Goal: Task Accomplishment & Management: Complete application form

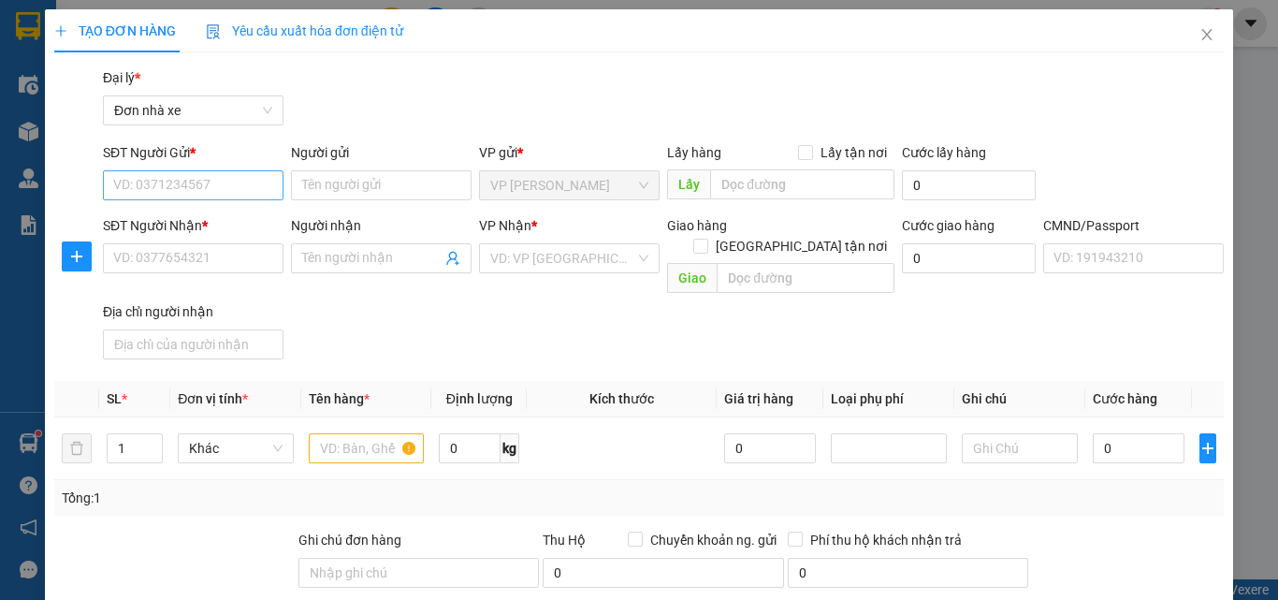
click at [218, 171] on input "SĐT Người Gửi *" at bounding box center [193, 185] width 181 height 30
type input "4"
click at [111, 185] on input "558874" at bounding box center [193, 185] width 181 height 30
click at [207, 179] on input "0914558874" at bounding box center [193, 185] width 181 height 30
click at [149, 188] on input "0914558874" at bounding box center [193, 185] width 181 height 30
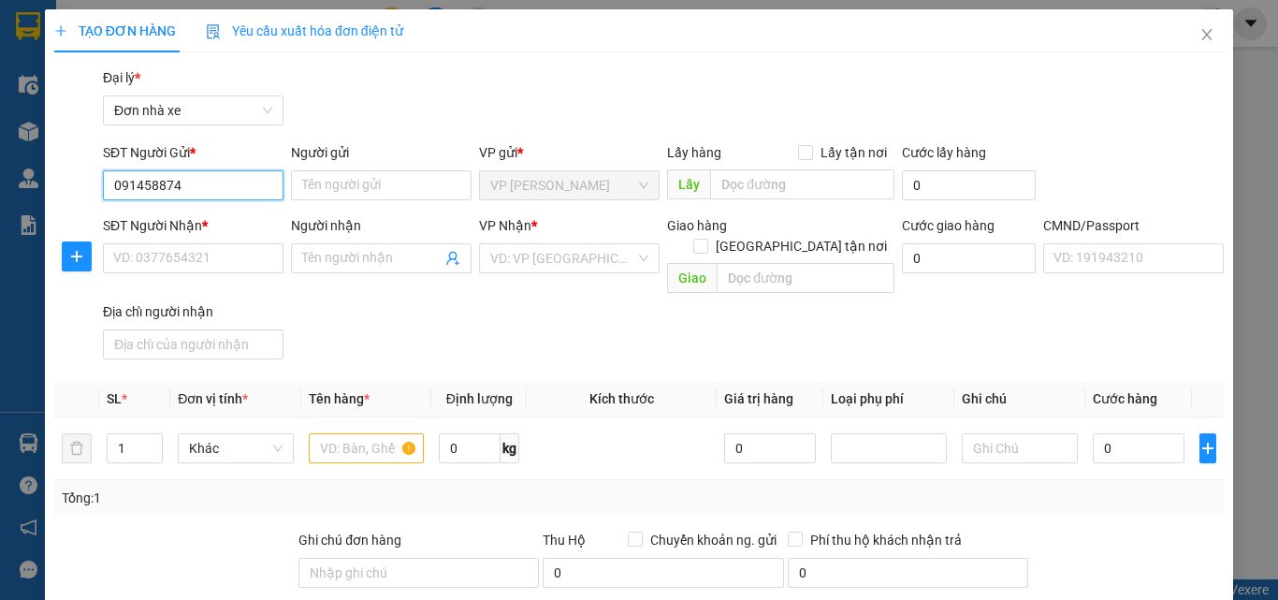
type input "0914058874"
click at [201, 213] on div "0914058874 - [GEOGRAPHIC_DATA]" at bounding box center [218, 222] width 211 height 21
type input "ĐỨC"
type input "0967041935"
type input "[PERSON_NAME]"
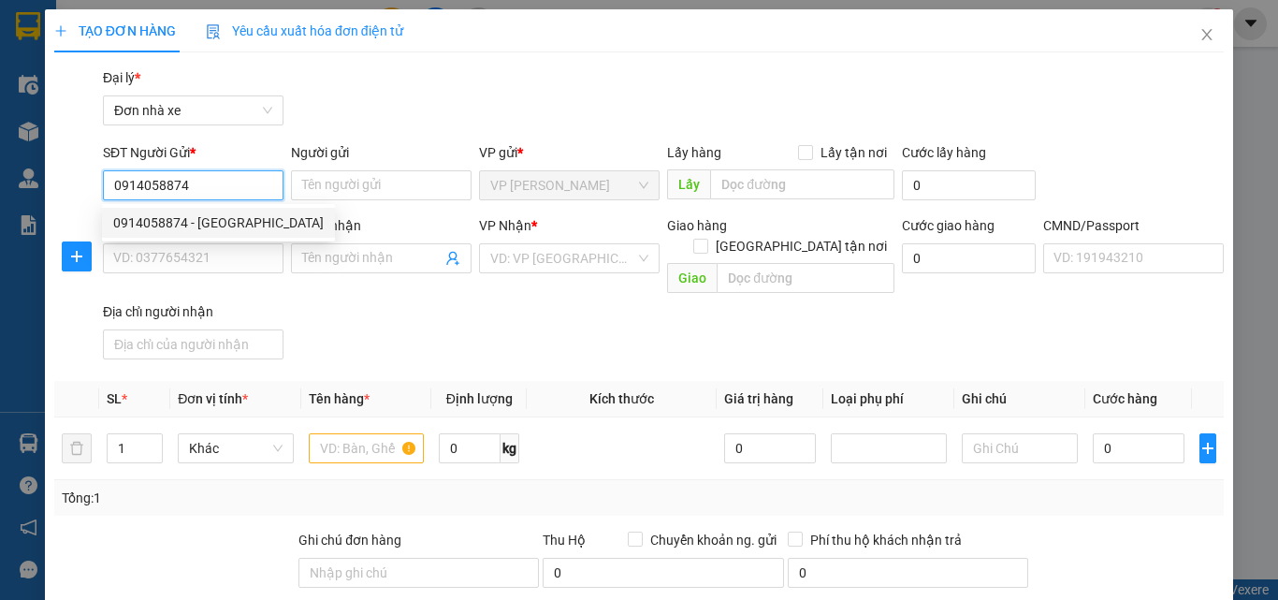
type input "036090009437 [PERSON_NAME], 39 [PERSON_NAME]"
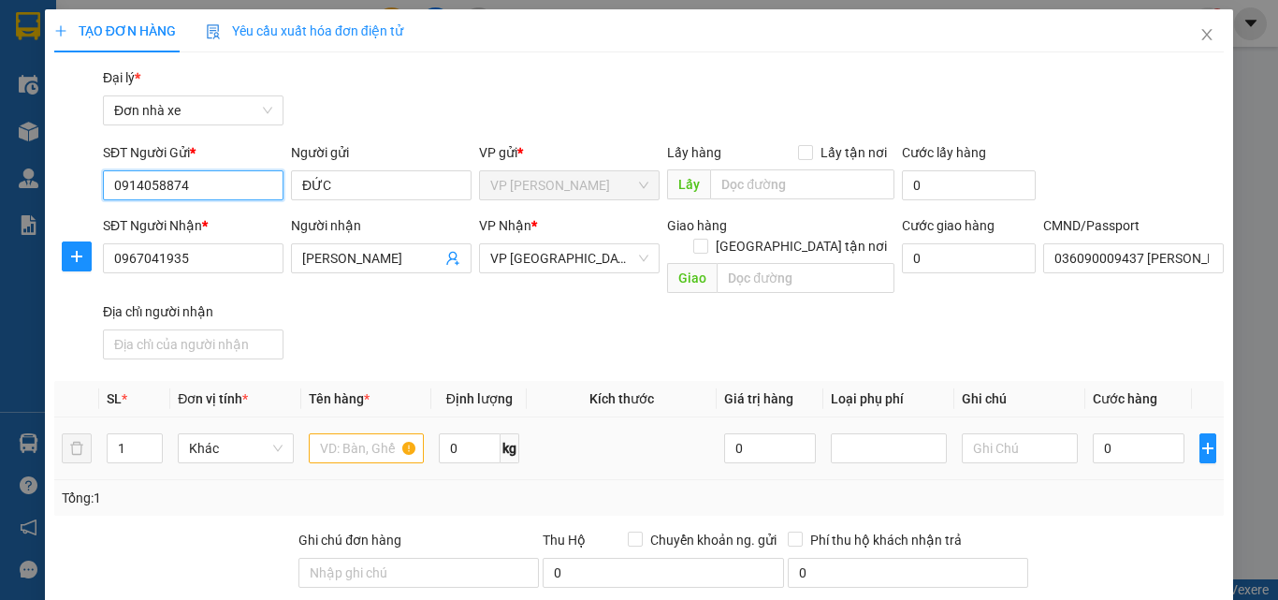
type input "0914058874"
click at [353, 433] on input "text" at bounding box center [367, 448] width 116 height 30
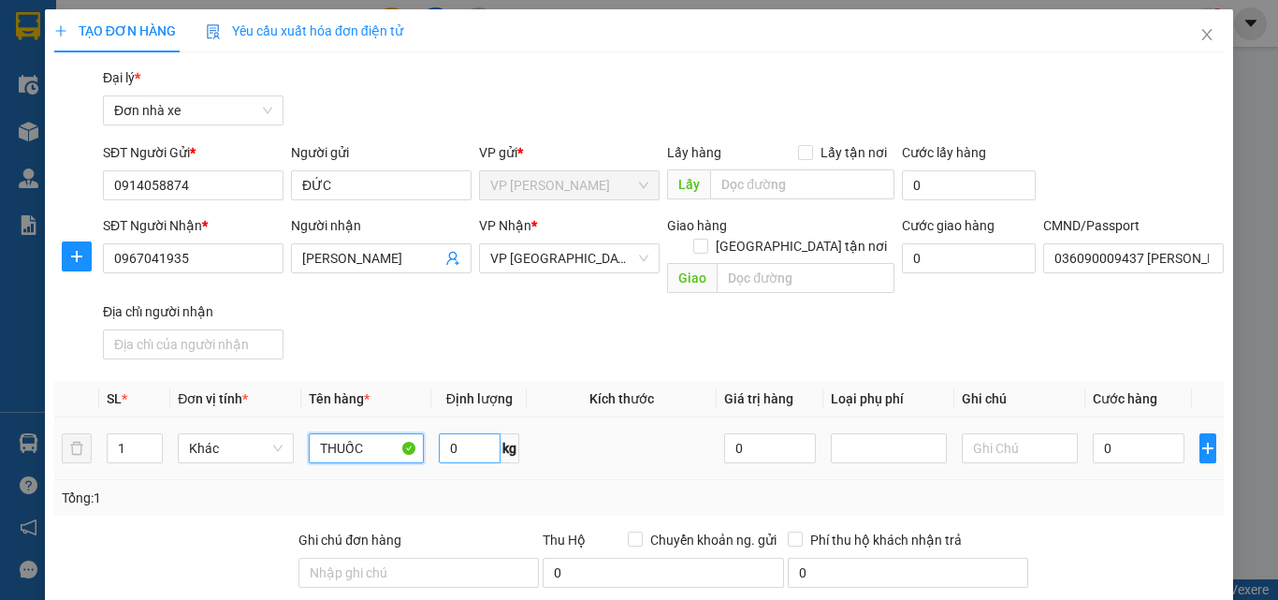
type input "THUỐC"
click at [454, 433] on input "0" at bounding box center [470, 448] width 62 height 30
type input "1"
type input "2"
click at [1120, 435] on input "0" at bounding box center [1139, 448] width 92 height 30
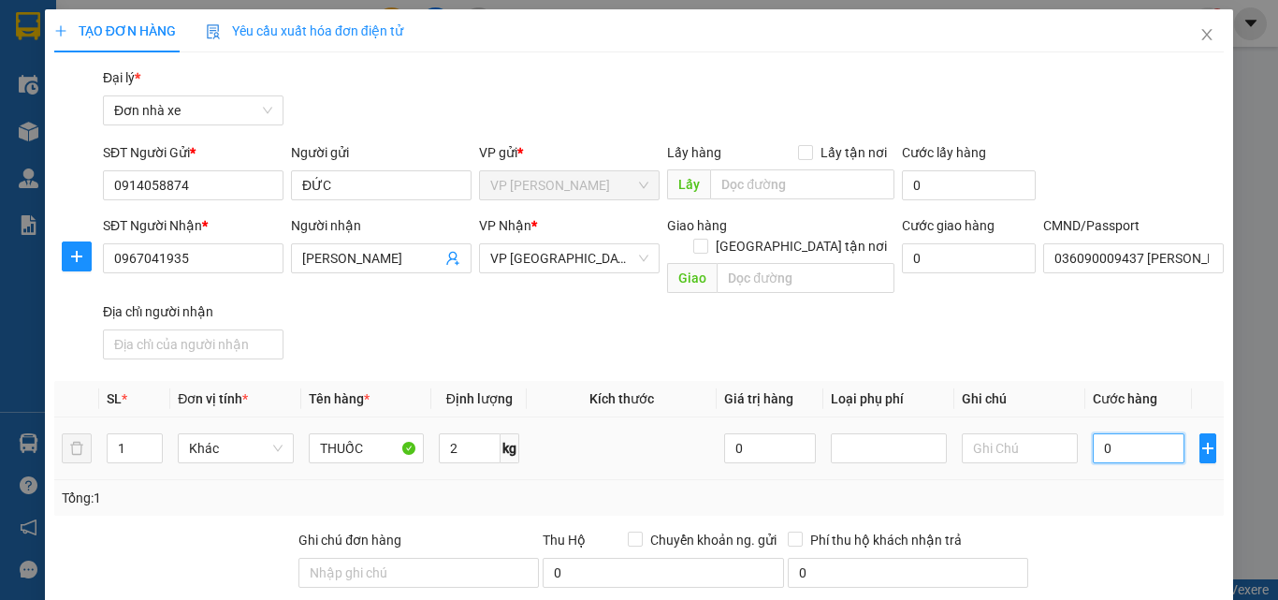
type input "3"
type input "30"
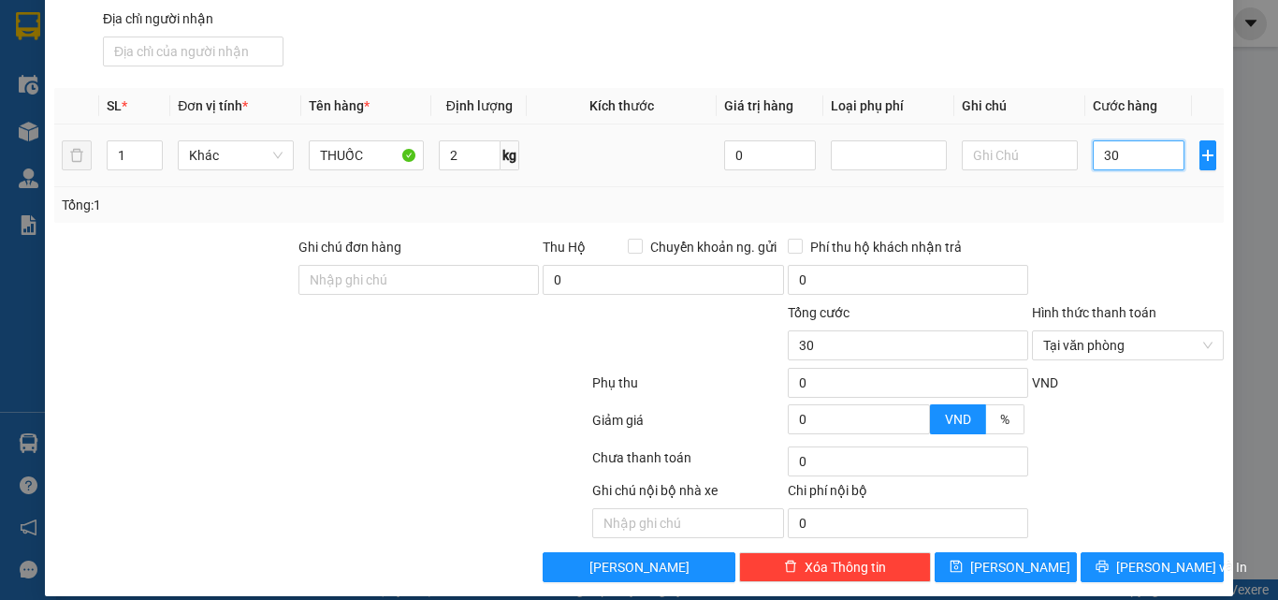
scroll to position [295, 0]
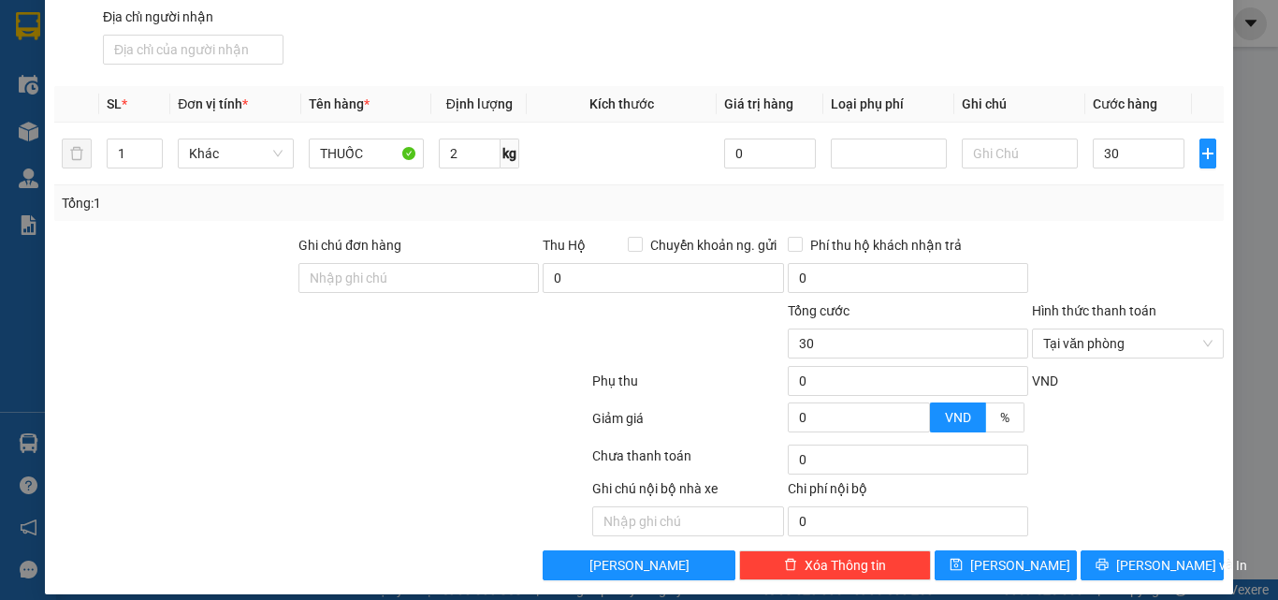
click at [1171, 533] on div "Transit Pickup Surcharge Ids Transit Deliver Surcharge Ids Transit Deliver Surc…" at bounding box center [639, 177] width 1170 height 808
type input "30.000"
click at [1168, 555] on span "[PERSON_NAME] và In" at bounding box center [1182, 565] width 131 height 21
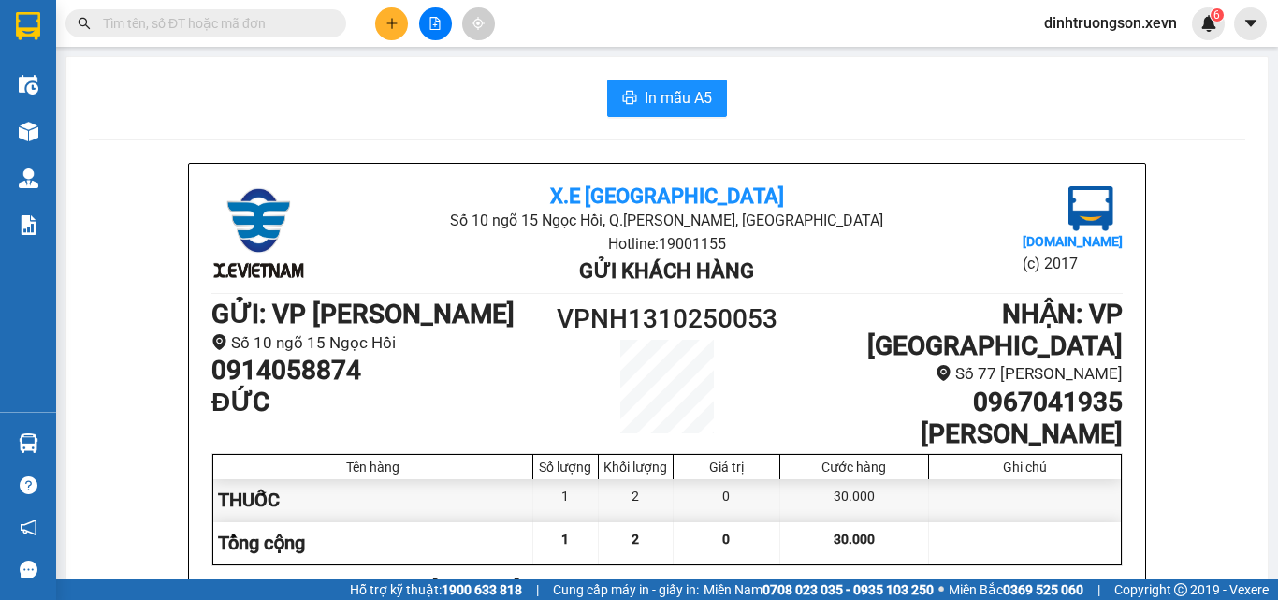
click at [389, 30] on button at bounding box center [391, 23] width 33 height 33
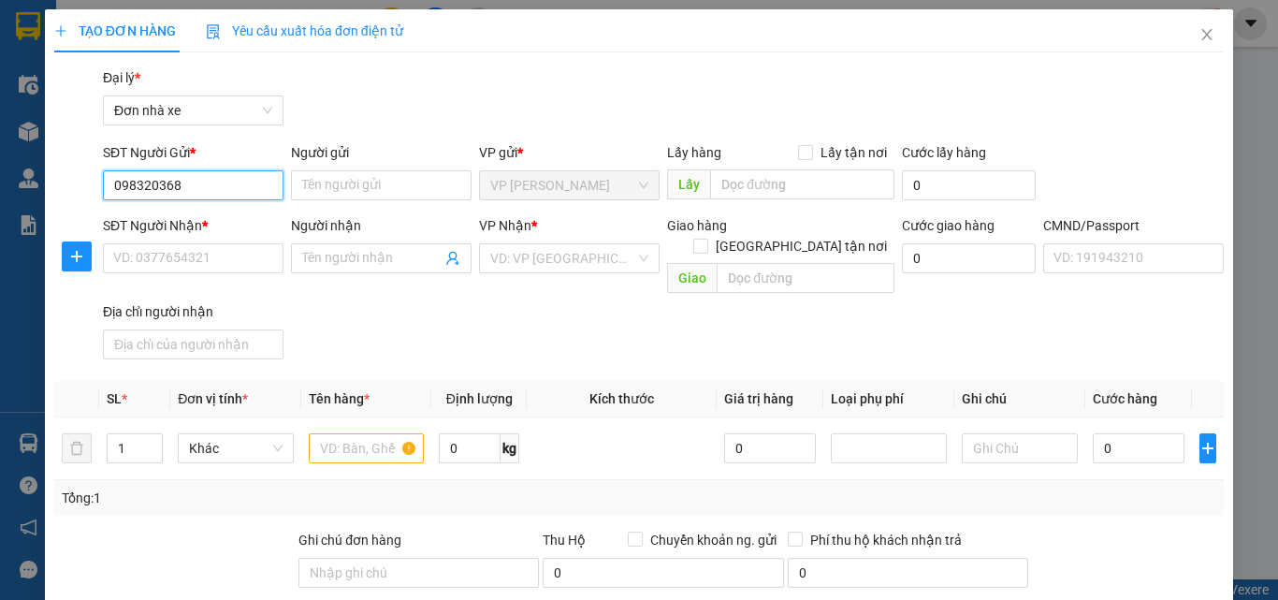
type input "0983203682"
click at [226, 216] on div "0983203682 - CÔNG" at bounding box center [191, 222] width 156 height 21
type input "CÔNG"
type input "0904846946"
type input "LONG"
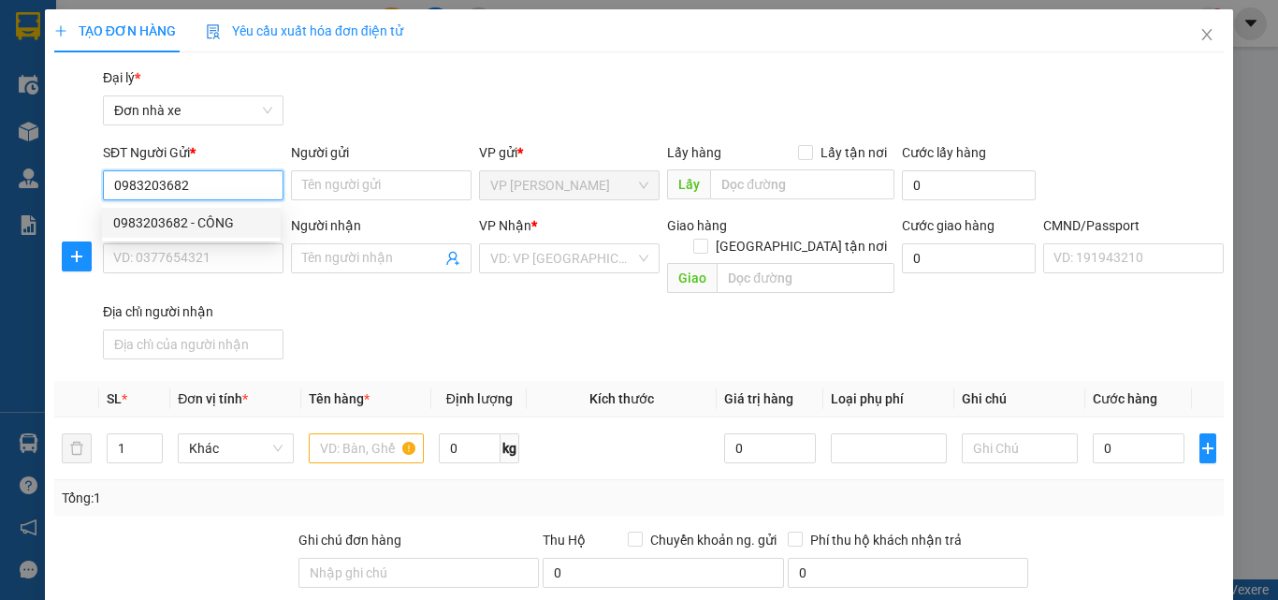
type input "060634111 [PERSON_NAME]"
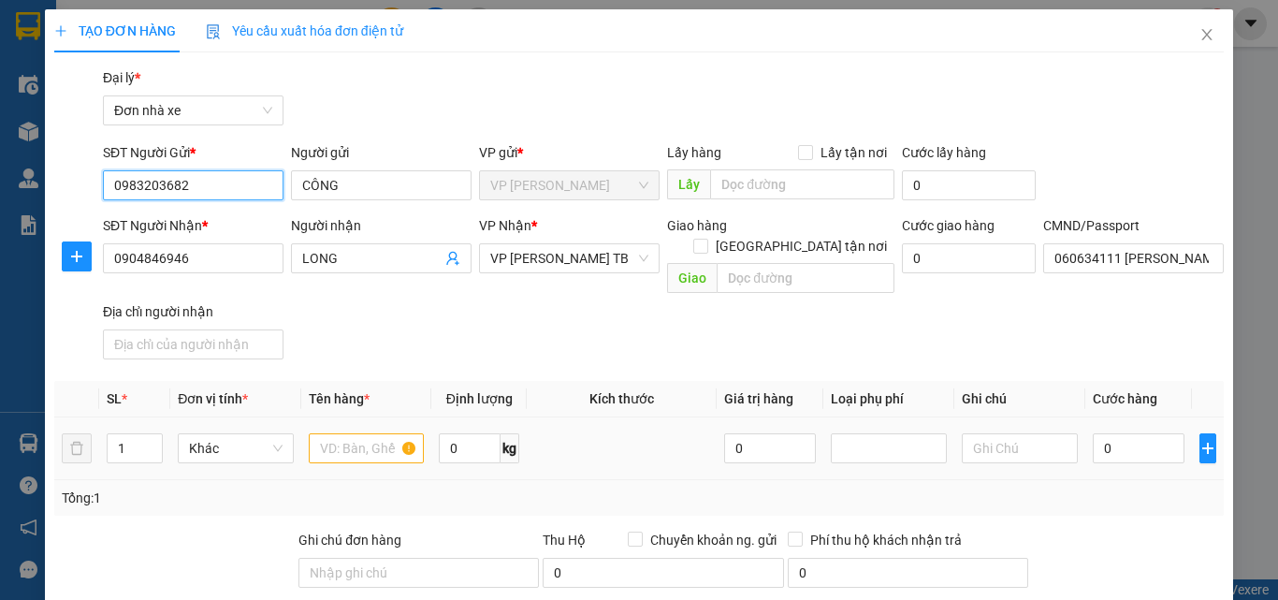
type input "0983203682"
click at [333, 433] on input "text" at bounding box center [367, 448] width 116 height 30
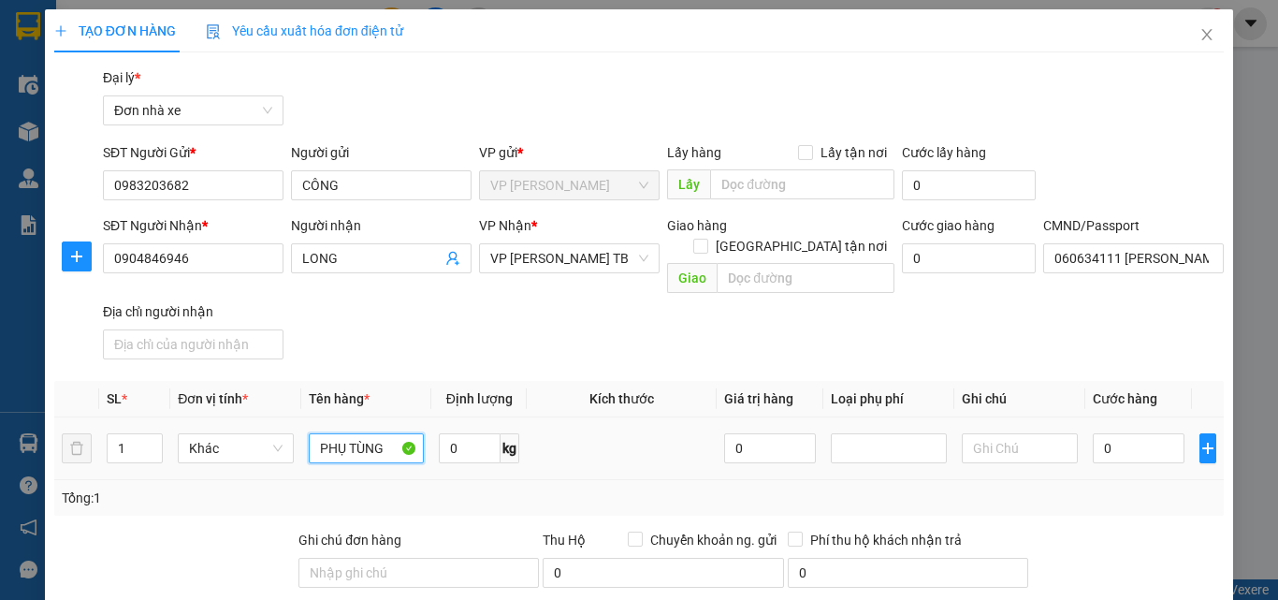
type input "PHỤ TÙNG"
click at [1101, 430] on div "0" at bounding box center [1139, 448] width 92 height 37
click at [1109, 433] on input "0" at bounding box center [1139, 448] width 92 height 30
type input "3"
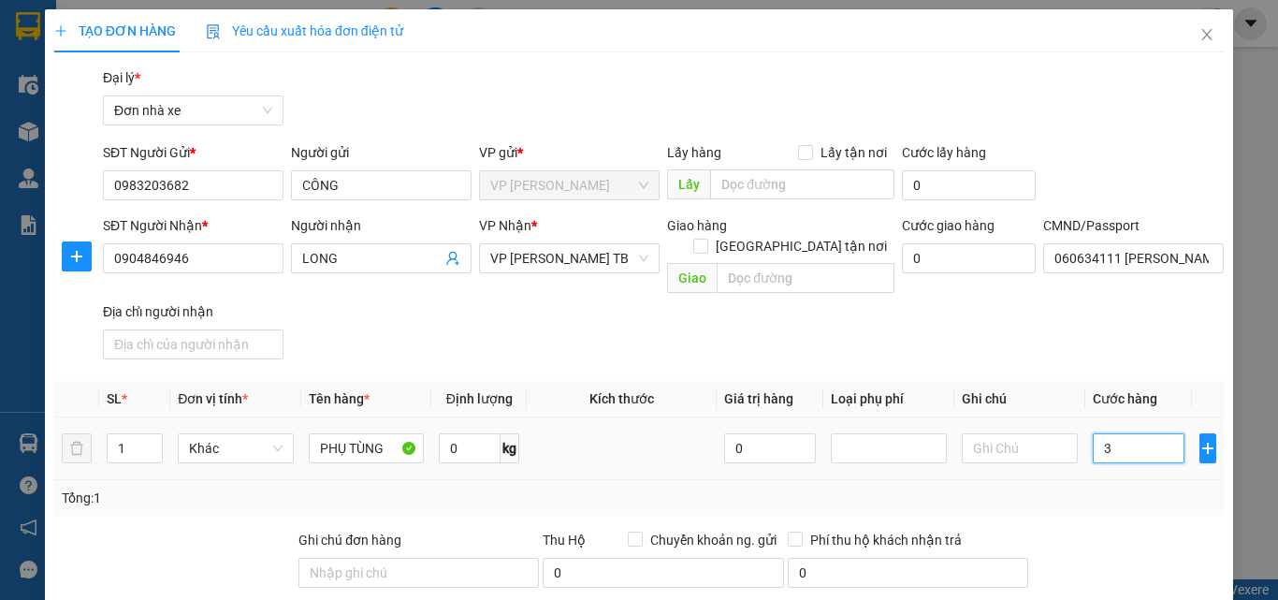
type input "30"
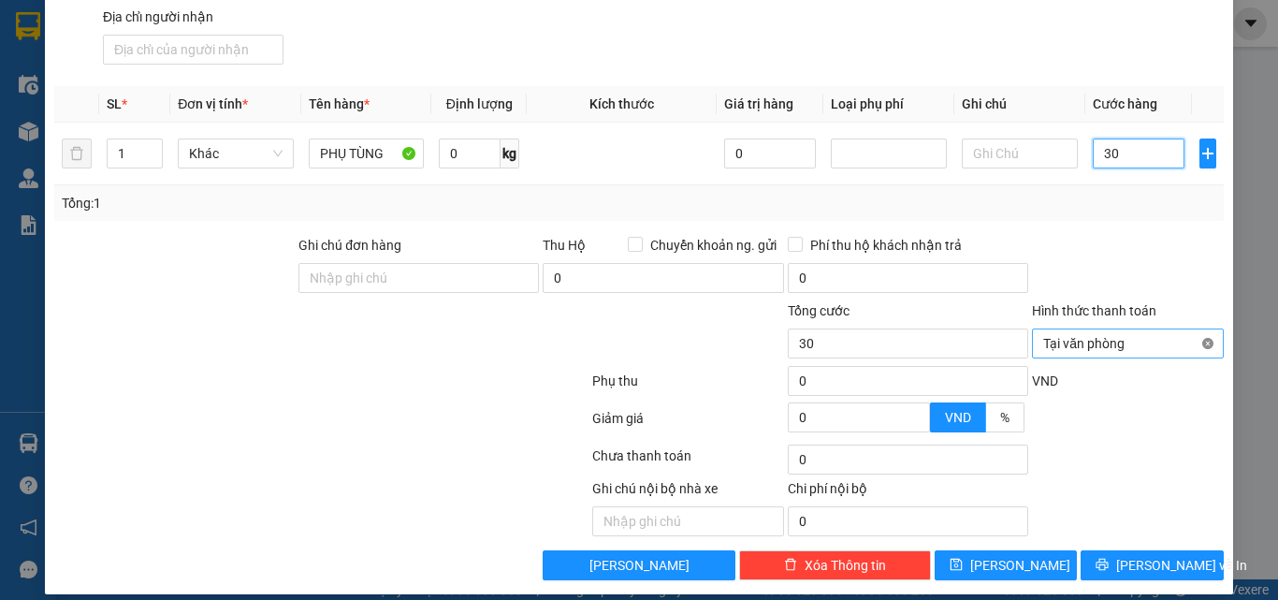
type input "30"
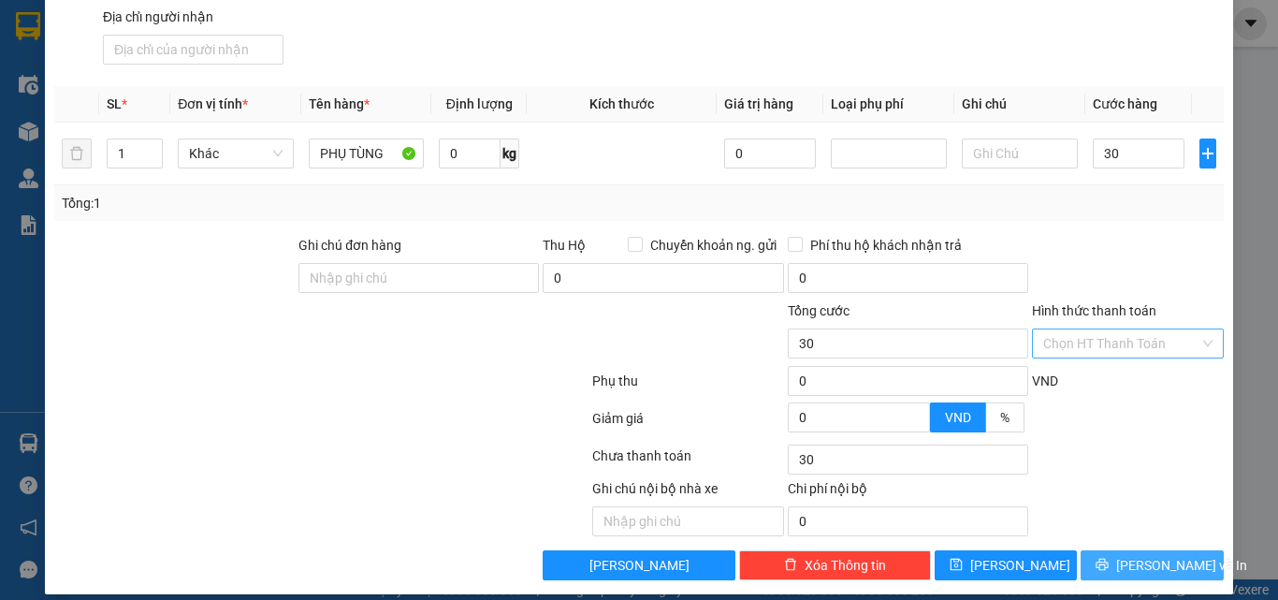
type input "30.000"
click at [1158, 560] on button "[PERSON_NAME] và In" at bounding box center [1152, 565] width 143 height 30
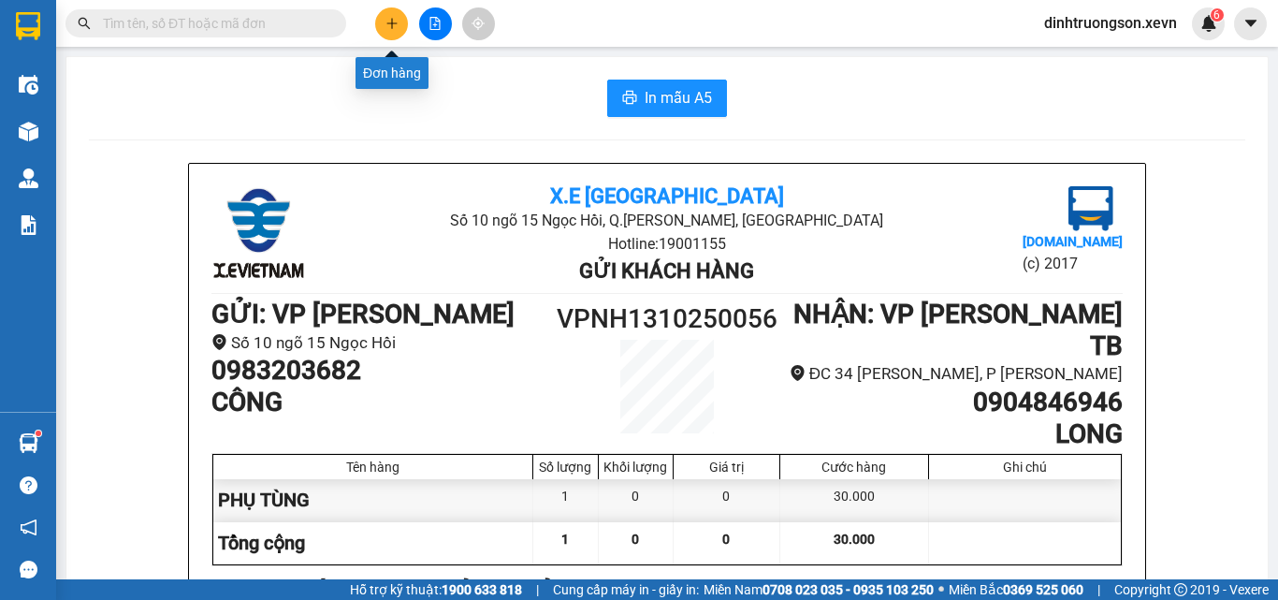
click at [395, 26] on icon "plus" at bounding box center [392, 23] width 13 height 13
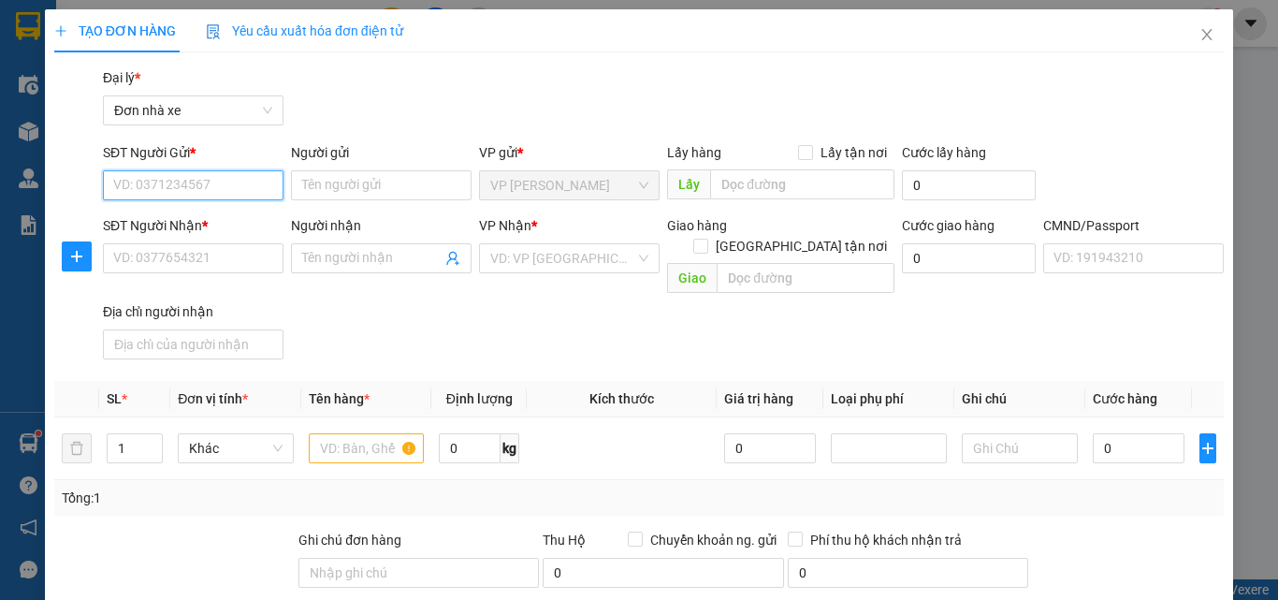
click at [146, 187] on input "SĐT Người Gửi *" at bounding box center [193, 185] width 181 height 30
click at [473, 433] on input "0" at bounding box center [470, 448] width 62 height 30
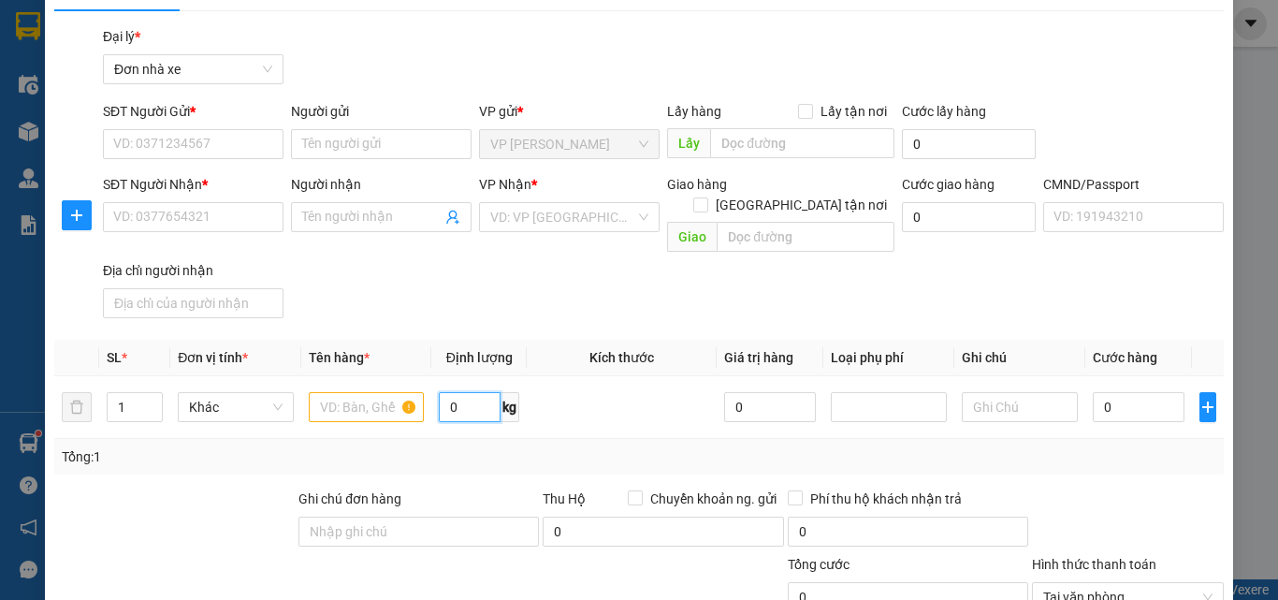
scroll to position [14, 0]
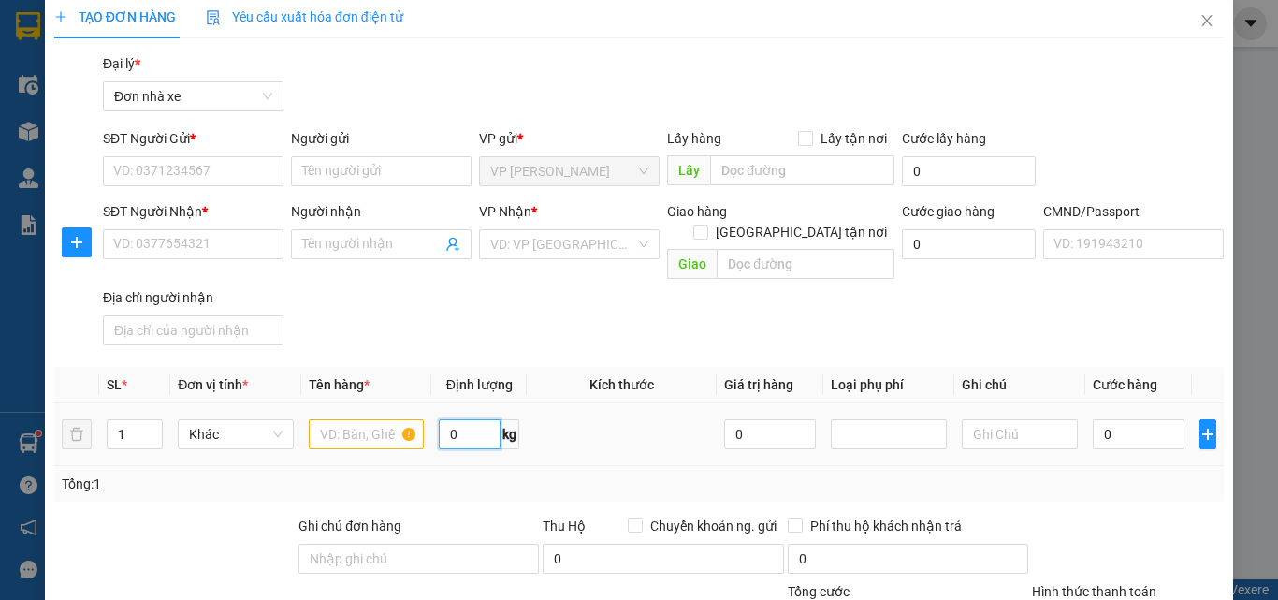
click at [460, 423] on input "0" at bounding box center [470, 434] width 62 height 30
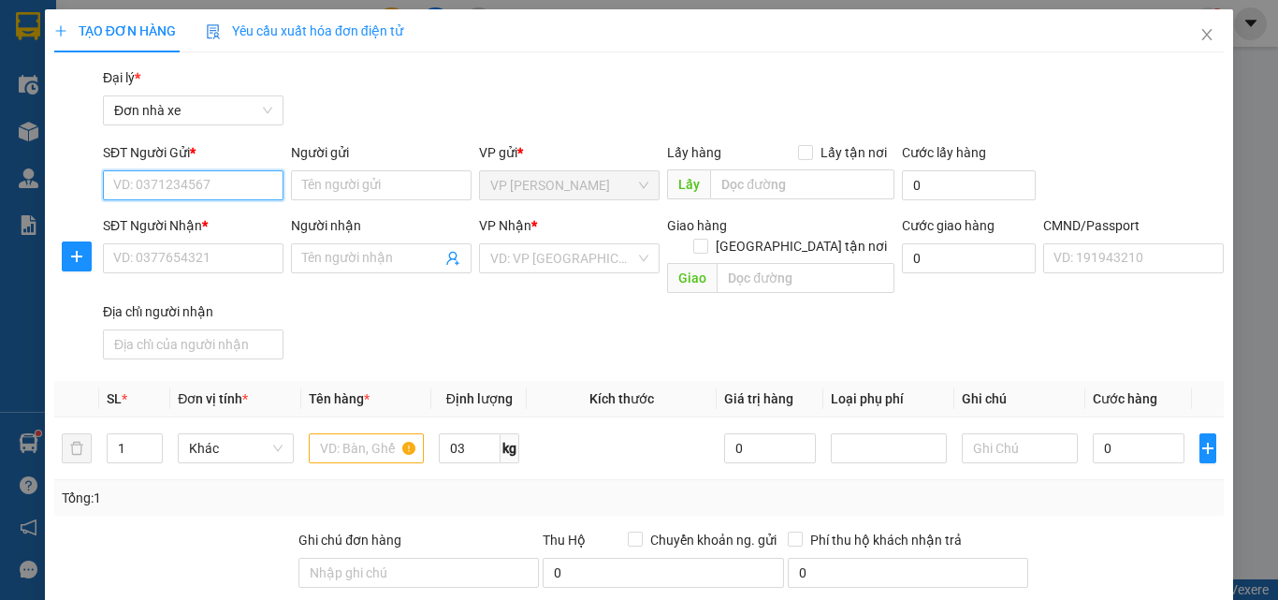
click at [199, 190] on input "SĐT Người Gửi *" at bounding box center [193, 185] width 181 height 30
type input "3"
type input "0339944302"
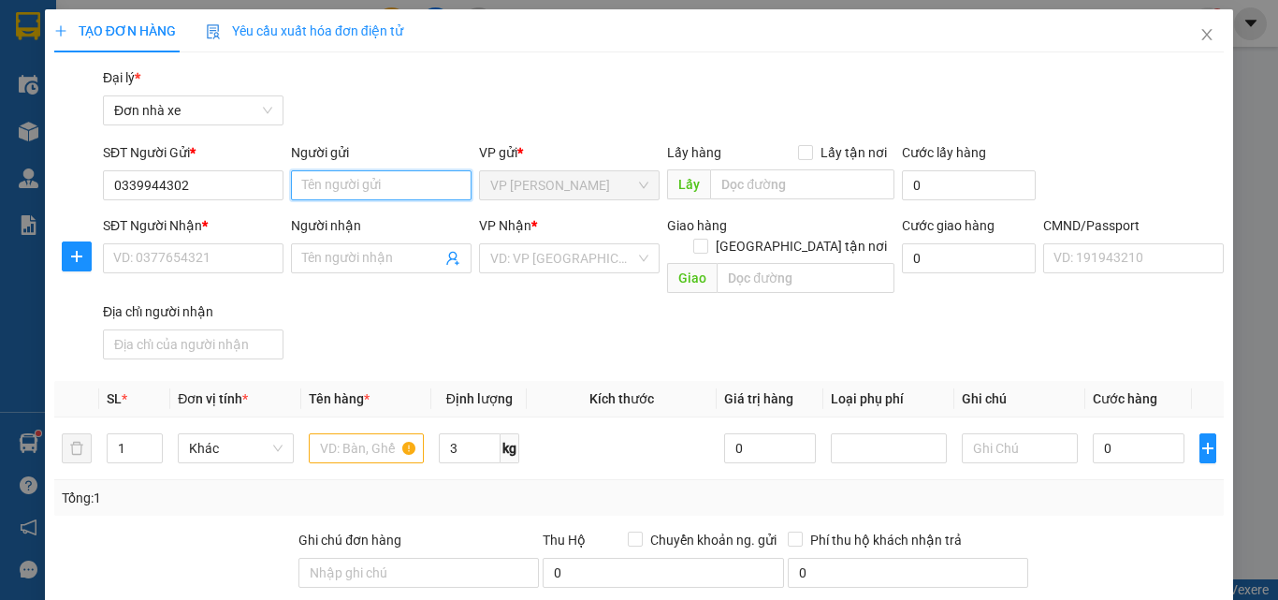
click at [315, 185] on input "Người gửi" at bounding box center [381, 185] width 181 height 30
type input "ANH TÚ"
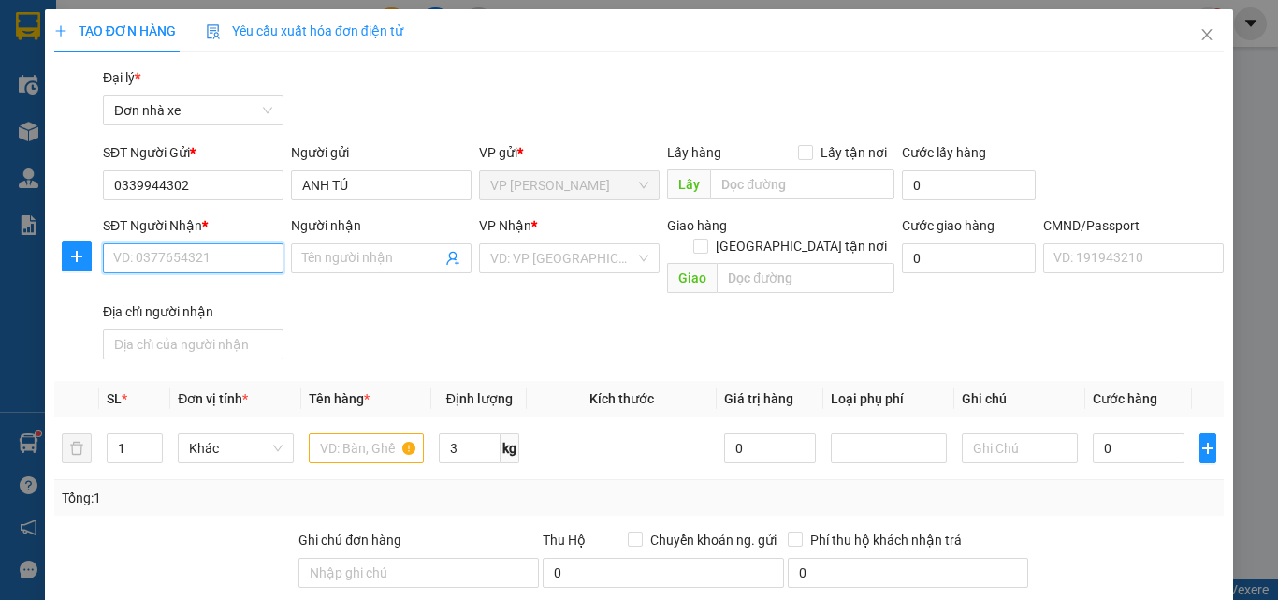
click at [183, 271] on input "SĐT Người Nhận *" at bounding box center [193, 258] width 181 height 30
type input "0327585555"
click at [191, 292] on div "0327585555 - [PERSON_NAME]" at bounding box center [205, 297] width 184 height 21
type input "GIANG"
type input "037091001023 [GEOGRAPHIC_DATA]"
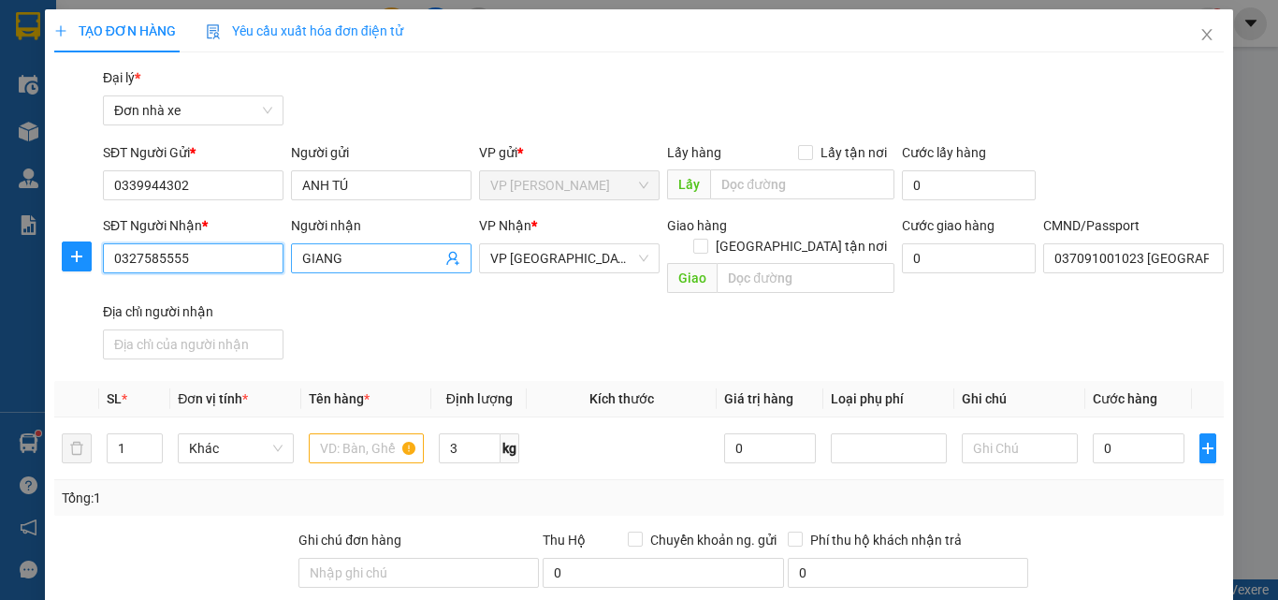
type input "0327585555"
drag, startPoint x: 358, startPoint y: 265, endPoint x: 292, endPoint y: 269, distance: 66.6
click at [292, 269] on span "GIANG" at bounding box center [381, 258] width 181 height 30
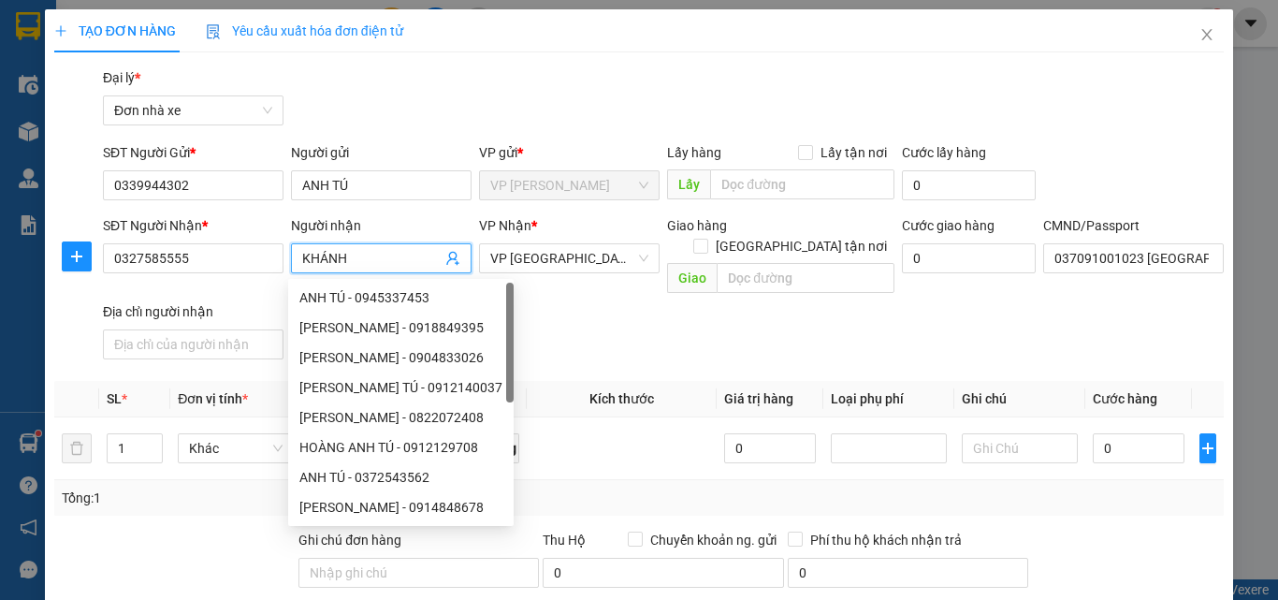
type input "KHÁNH"
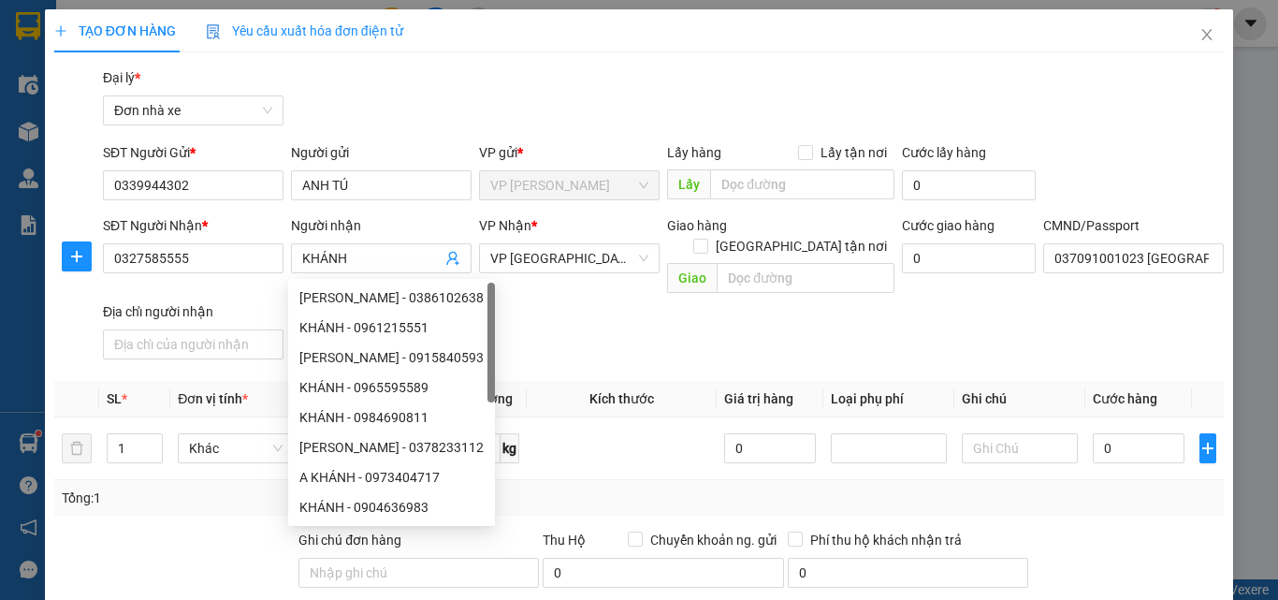
click at [620, 310] on div "SĐT Người Nhận * 0327585555 Người nhận KHÁNH VP Nhận * VP Ninh Bình Giao hàng […" at bounding box center [663, 291] width 1129 height 152
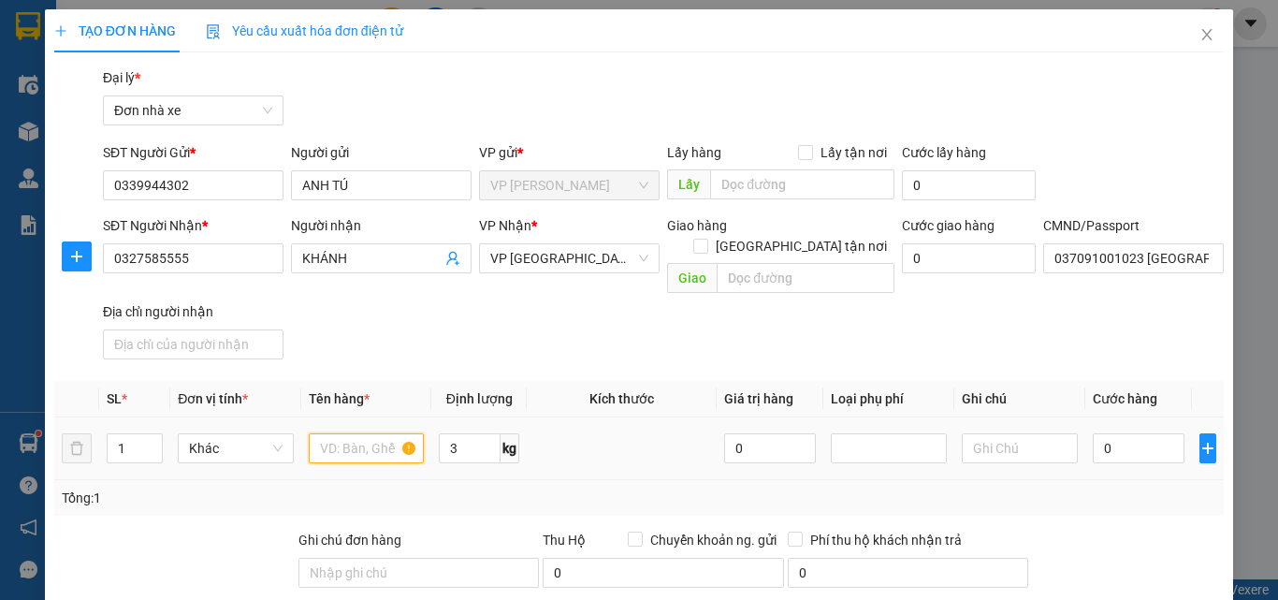
click at [359, 433] on input "text" at bounding box center [367, 448] width 116 height 30
type input "QUẦN ÁO"
click at [1140, 433] on input "0" at bounding box center [1139, 448] width 92 height 30
type input "3"
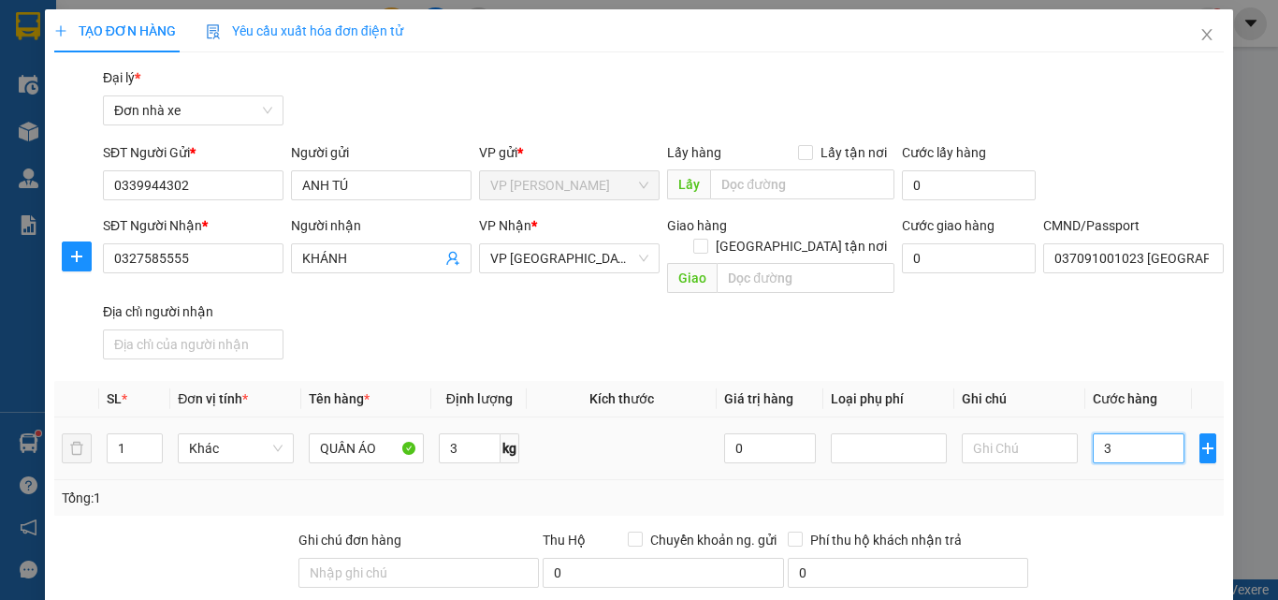
type input "30"
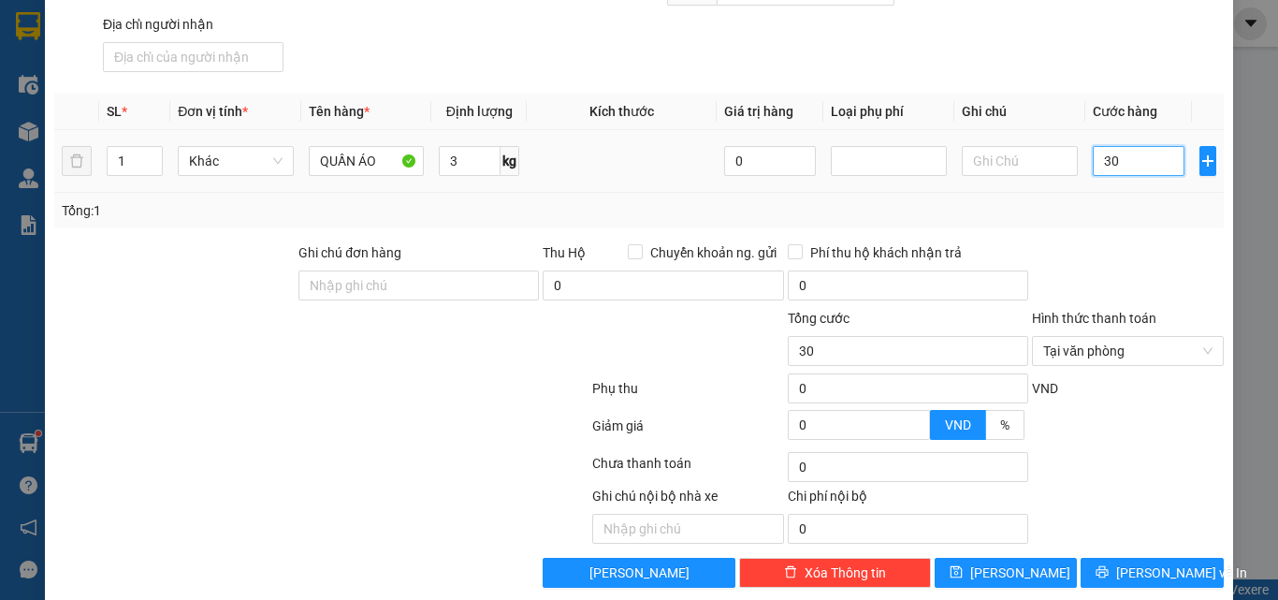
scroll to position [295, 0]
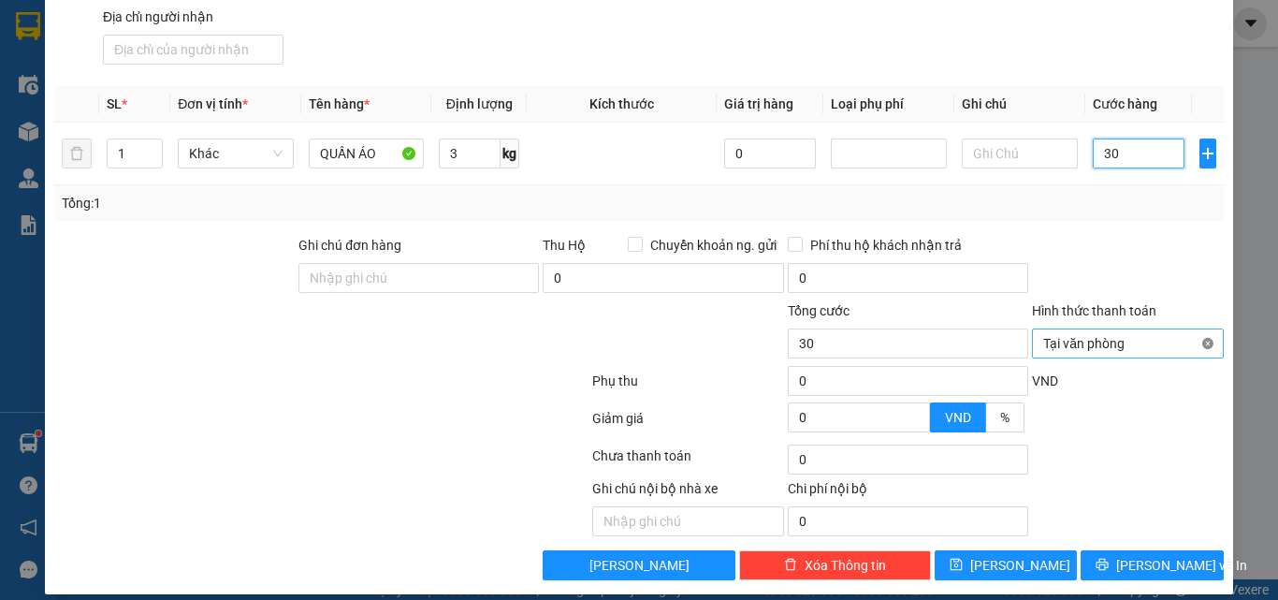
type input "30"
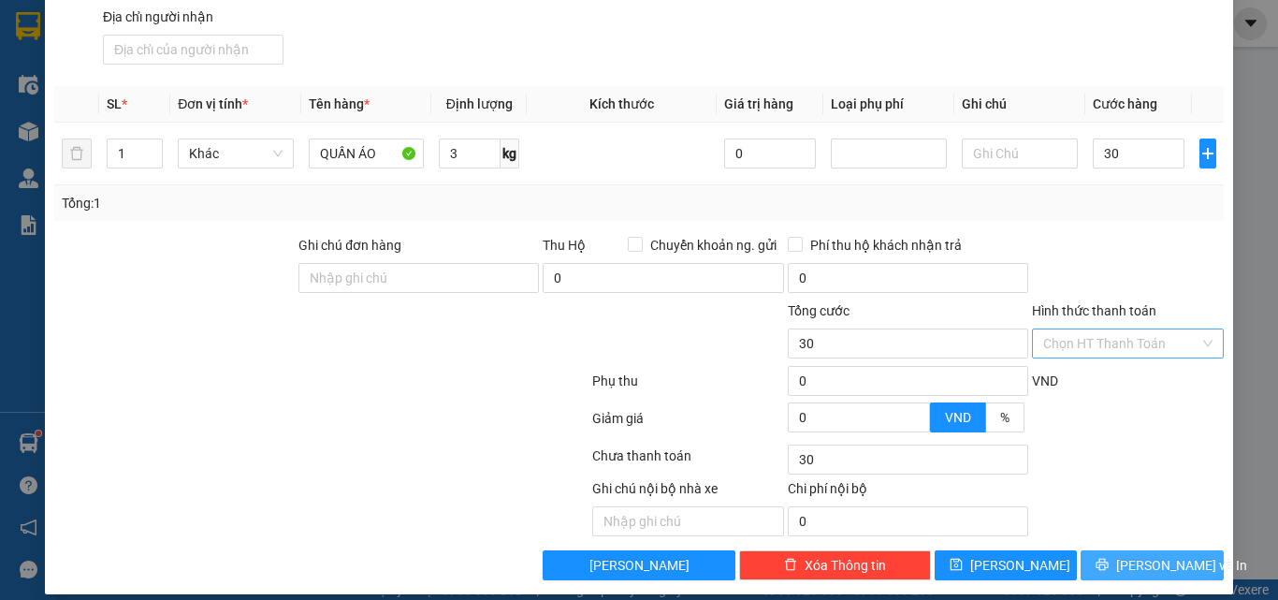
type input "30.000"
click at [1141, 555] on span "[PERSON_NAME] và In" at bounding box center [1182, 565] width 131 height 21
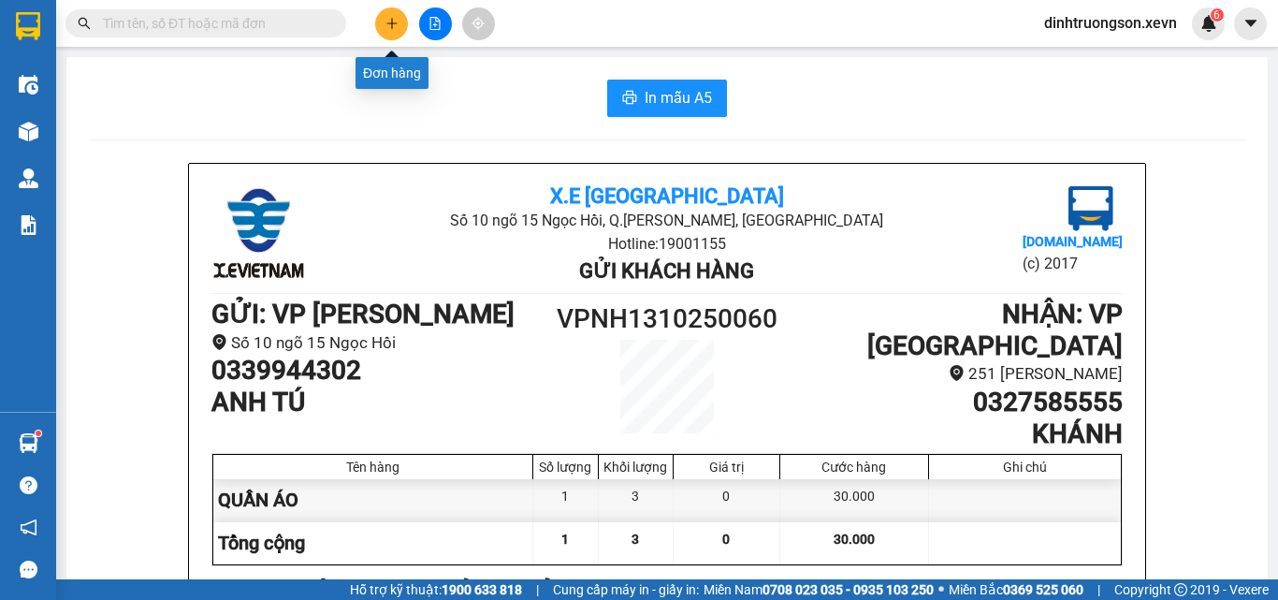
click at [397, 17] on icon "plus" at bounding box center [392, 23] width 13 height 13
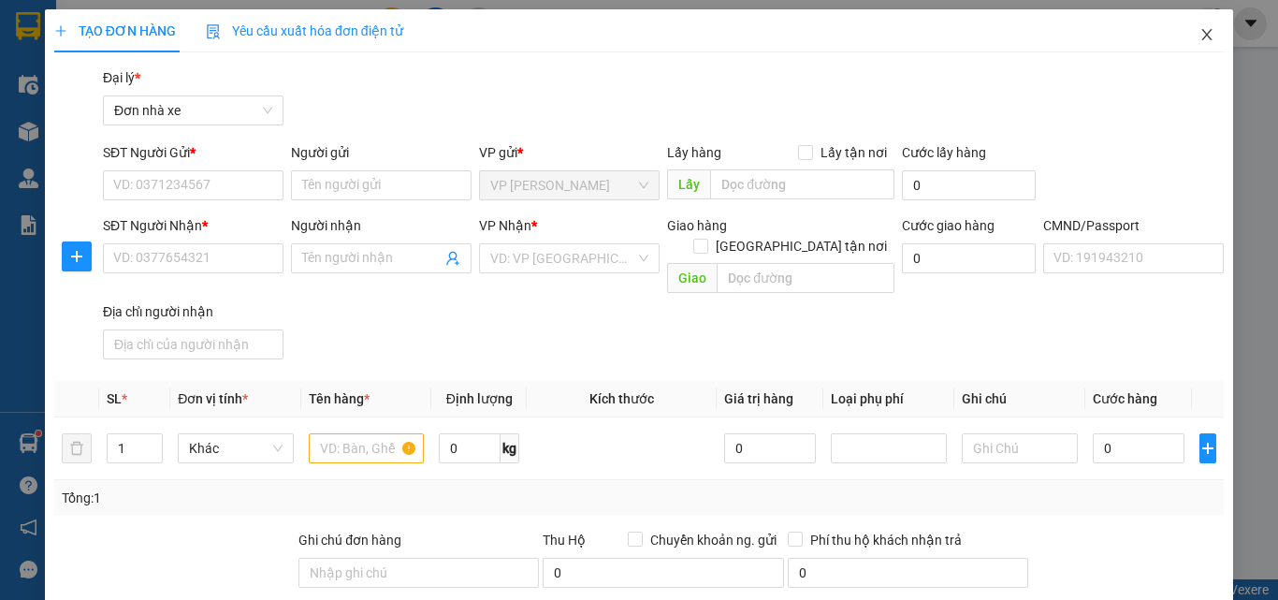
click at [1200, 37] on icon "close" at bounding box center [1207, 34] width 15 height 15
